Goal: Transaction & Acquisition: Subscribe to service/newsletter

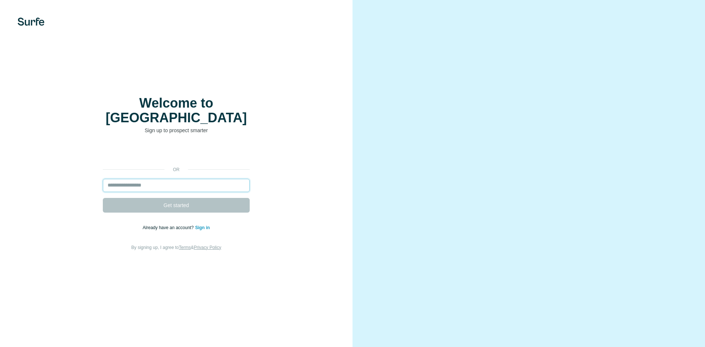
click at [197, 179] on input "email" at bounding box center [176, 185] width 147 height 13
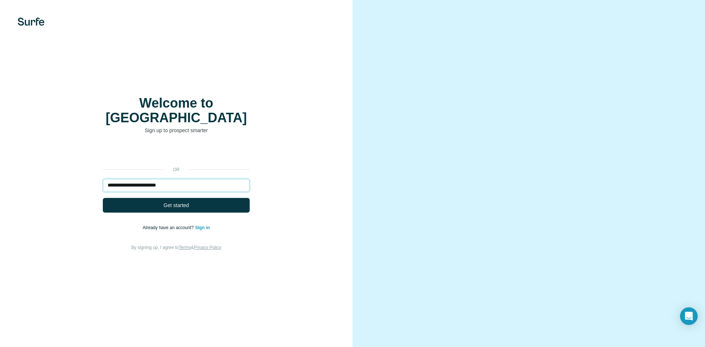
type input "**********"
click at [103, 198] on button "Get started" at bounding box center [176, 205] width 147 height 15
click at [166, 202] on span "Get started" at bounding box center [175, 205] width 25 height 7
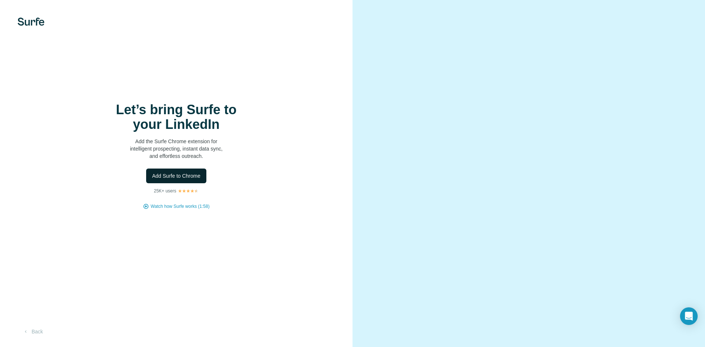
click at [182, 178] on span "Add Surfe to Chrome" at bounding box center [176, 175] width 48 height 7
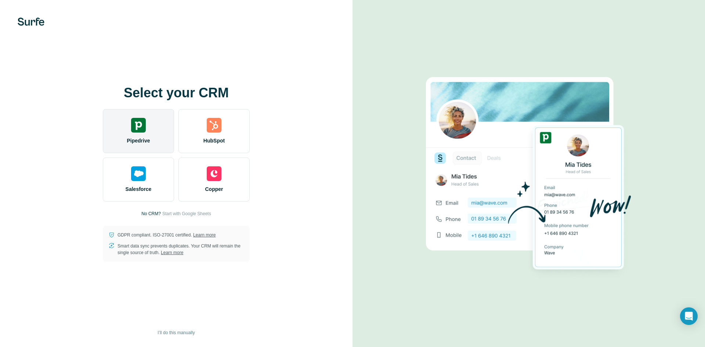
click at [151, 144] on div "Pipedrive" at bounding box center [138, 131] width 71 height 44
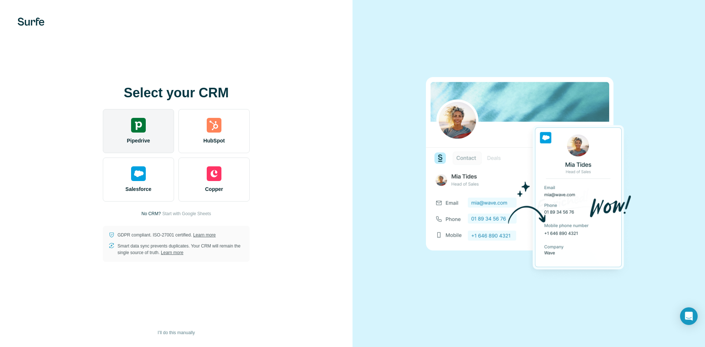
click at [134, 130] on img at bounding box center [138, 125] width 15 height 15
